Goal: Find specific page/section: Find specific page/section

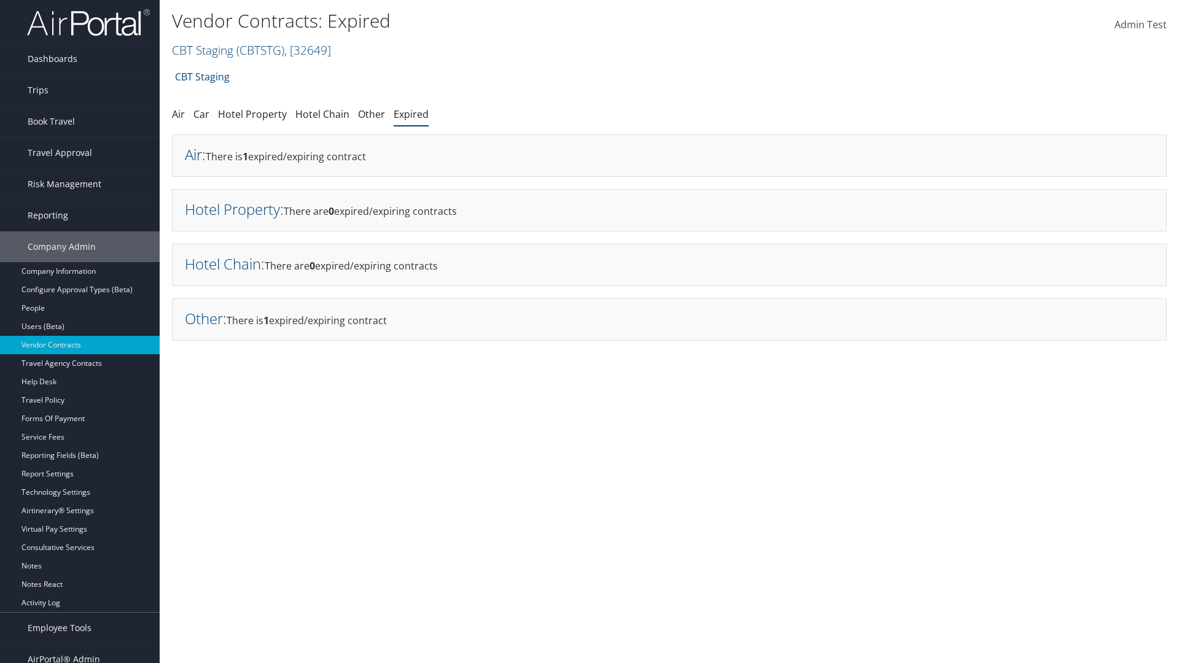
click at [193, 154] on link "Air" at bounding box center [193, 154] width 17 height 20
click at [232, 209] on link "Hotel Property" at bounding box center [232, 209] width 95 height 20
click at [223, 263] on link "Hotel Chain" at bounding box center [223, 264] width 76 height 20
